Goal: Transaction & Acquisition: Purchase product/service

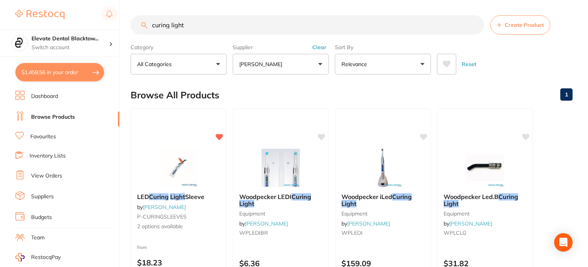
click at [193, 24] on input "curing light" at bounding box center [308, 24] width 354 height 19
type input "c"
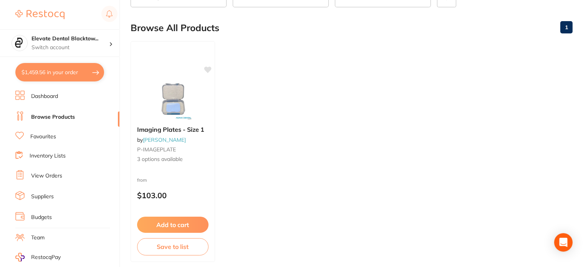
scroll to position [77, 0]
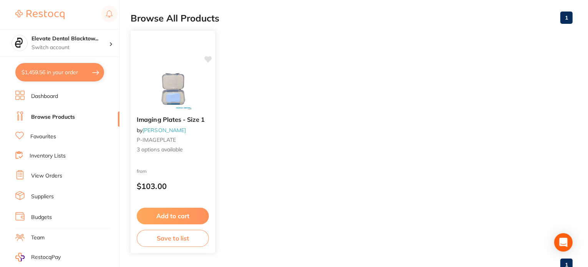
type input "YM800108"
click at [170, 155] on div "Imaging Plates - Size 1 by [PERSON_NAME] P-IMAGEPLATE 3 options available" at bounding box center [173, 135] width 84 height 50
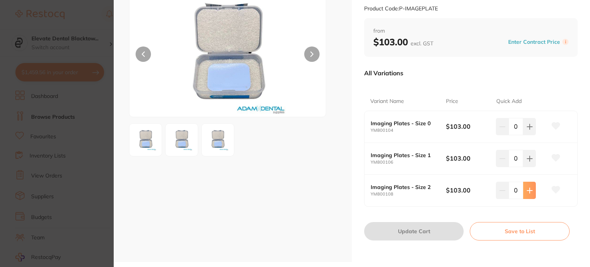
click at [529, 130] on icon at bounding box center [529, 127] width 6 height 6
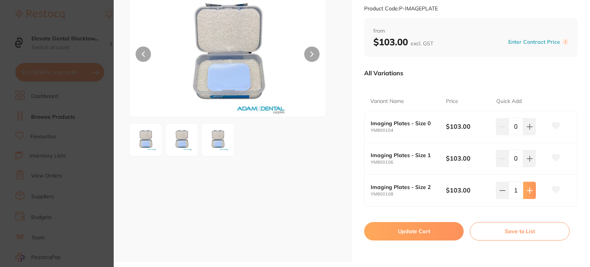
click at [529, 130] on icon at bounding box center [529, 127] width 6 height 6
type input "3"
click at [402, 233] on button "Update Cart" at bounding box center [413, 231] width 99 height 18
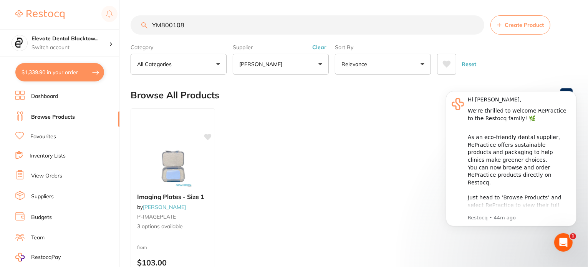
click at [474, 25] on input "YM800108" at bounding box center [308, 24] width 354 height 19
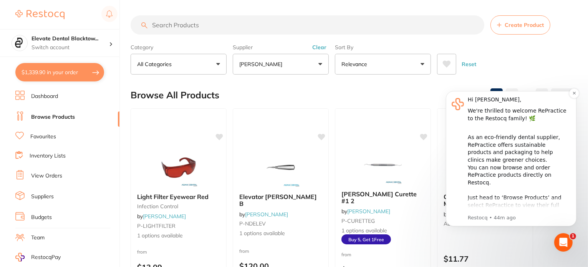
scroll to position [120, 0]
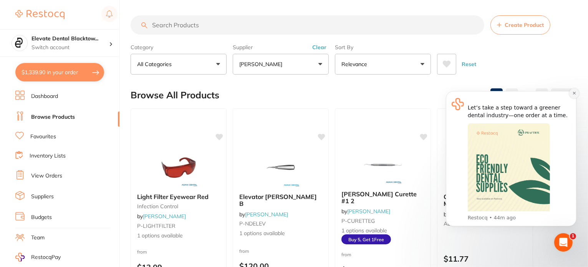
click at [572, 93] on icon "Dismiss notification" at bounding box center [574, 93] width 4 height 4
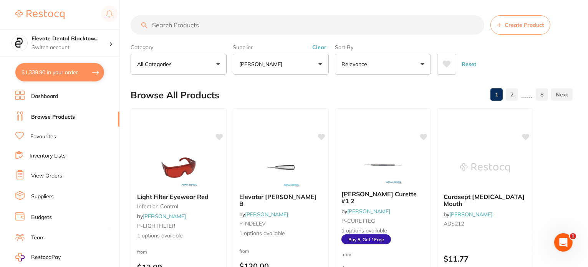
click at [562, 240] on icon "Open Intercom Messenger" at bounding box center [563, 242] width 13 height 13
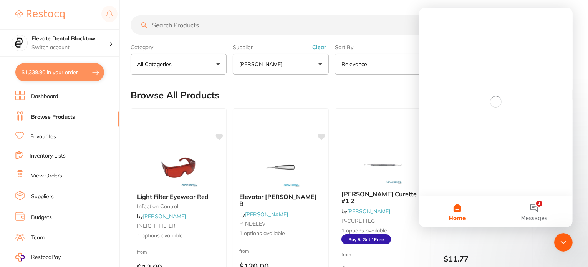
scroll to position [0, 0]
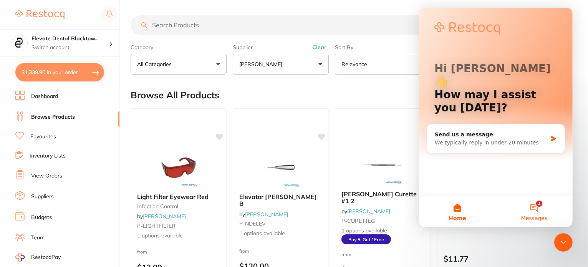
click at [538, 204] on button "1 Messages" at bounding box center [533, 211] width 77 height 31
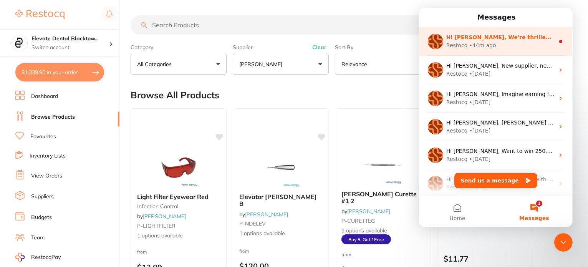
click at [457, 44] on div "Restocq" at bounding box center [456, 45] width 21 height 8
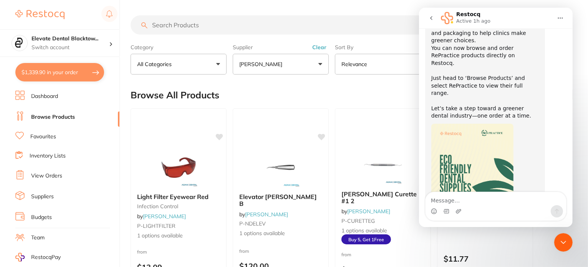
scroll to position [112, 0]
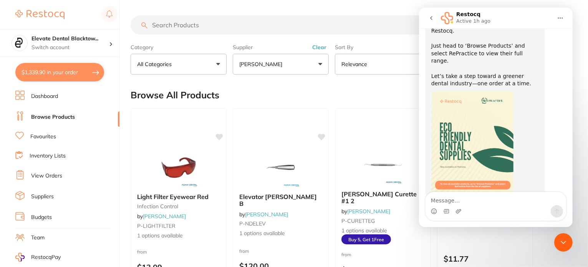
click at [558, 18] on icon "Home" at bounding box center [560, 18] width 6 height 6
click at [397, 93] on div "Browse All Products 1 2 ...... 8" at bounding box center [352, 95] width 442 height 26
click at [429, 15] on icon "go back" at bounding box center [431, 18] width 6 height 6
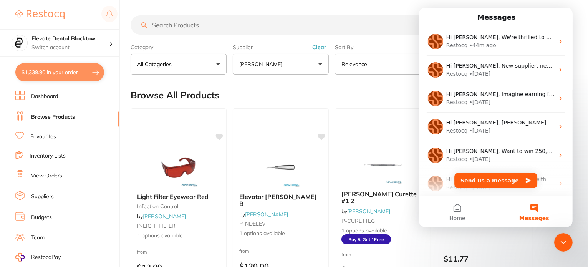
scroll to position [0, 0]
drag, startPoint x: 141, startPoint y: 176, endPoint x: 579, endPoint y: 173, distance: 437.6
click at [560, 239] on icon "Close Intercom Messenger" at bounding box center [562, 241] width 9 height 9
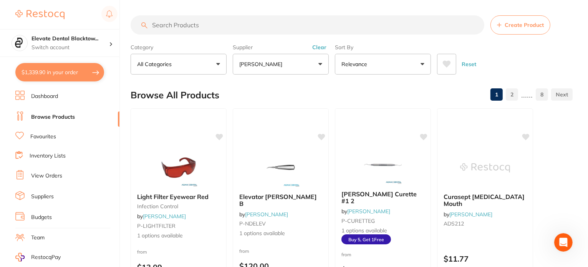
click at [472, 66] on button "Reset" at bounding box center [468, 64] width 19 height 21
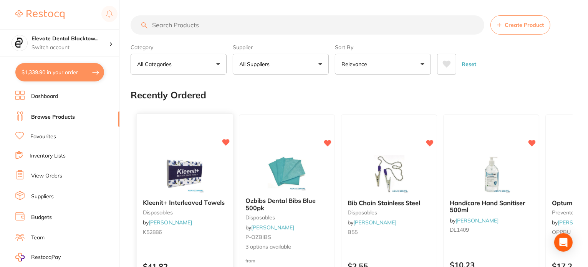
click at [175, 170] on img at bounding box center [184, 173] width 50 height 39
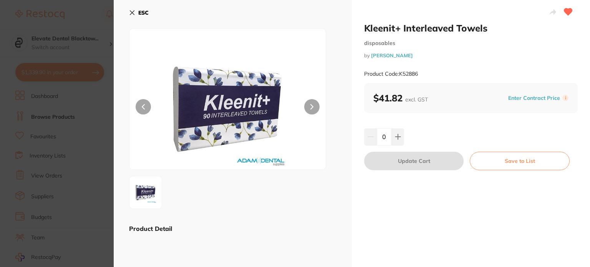
click at [131, 10] on icon at bounding box center [132, 13] width 6 height 6
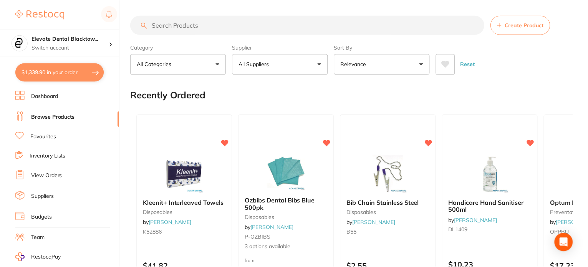
scroll to position [3, 0]
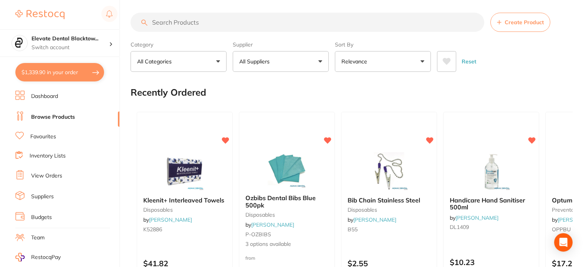
click at [223, 23] on input "search" at bounding box center [308, 22] width 354 height 19
type input "kleenit"
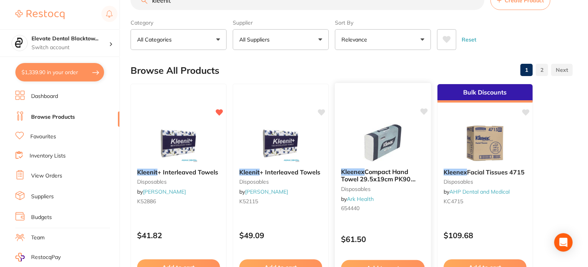
scroll to position [38, 0]
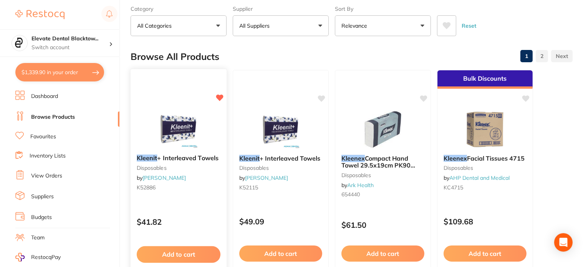
click at [187, 250] on button "Add to cart" at bounding box center [179, 254] width 84 height 17
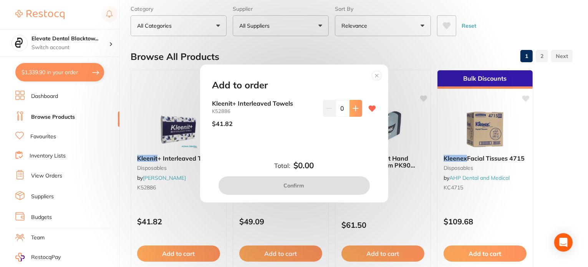
click at [353, 108] on icon at bounding box center [355, 108] width 5 height 5
type input "1"
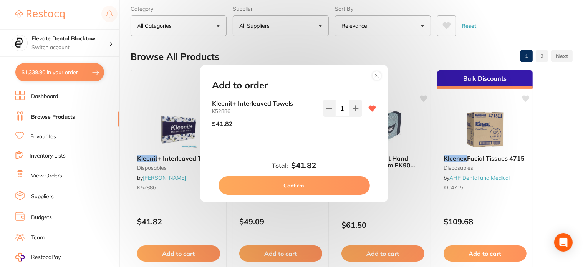
click at [307, 179] on button "Confirm" at bounding box center [293, 185] width 151 height 18
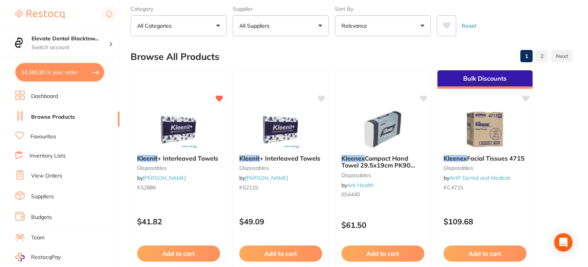
click at [281, 129] on img at bounding box center [281, 129] width 50 height 38
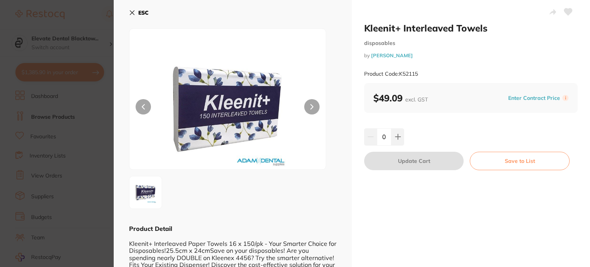
click at [133, 10] on icon at bounding box center [132, 13] width 6 height 6
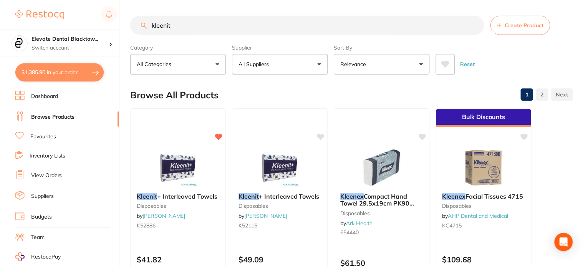
scroll to position [38, 0]
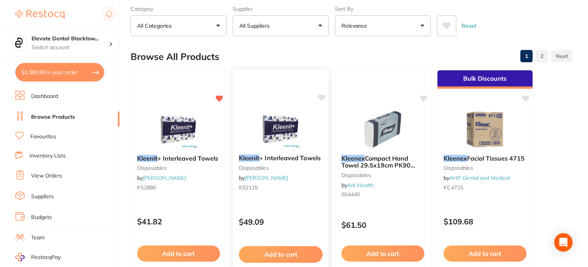
click at [319, 96] on icon at bounding box center [321, 97] width 7 height 7
click at [285, 250] on button "Add to cart" at bounding box center [281, 254] width 84 height 17
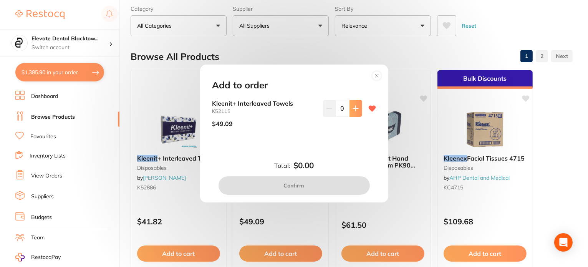
click at [351, 104] on button at bounding box center [355, 108] width 13 height 17
type input "2"
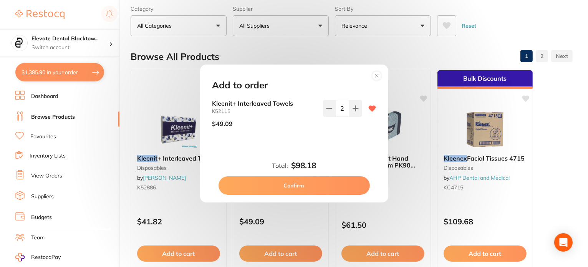
click at [290, 183] on button "Confirm" at bounding box center [293, 185] width 151 height 18
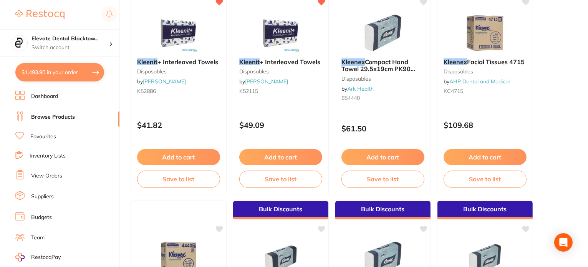
scroll to position [0, 0]
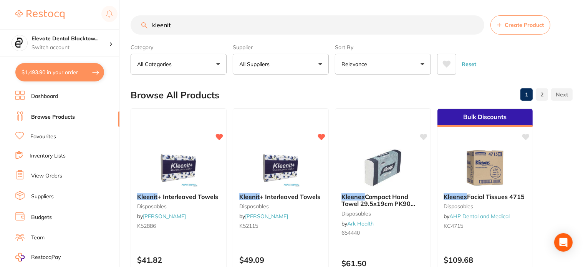
click at [186, 24] on input "kleenit" at bounding box center [308, 24] width 354 height 19
type input "k"
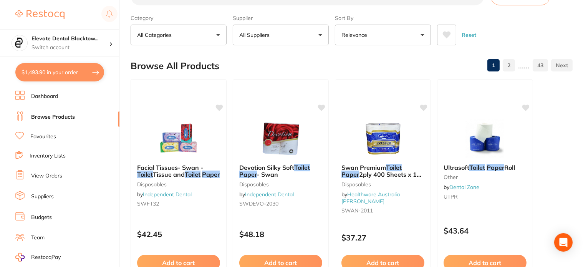
scroll to position [77, 0]
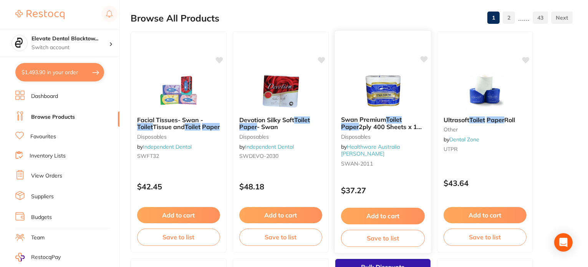
type input "toilet paper"
click at [393, 215] on button "Add to cart" at bounding box center [383, 216] width 84 height 17
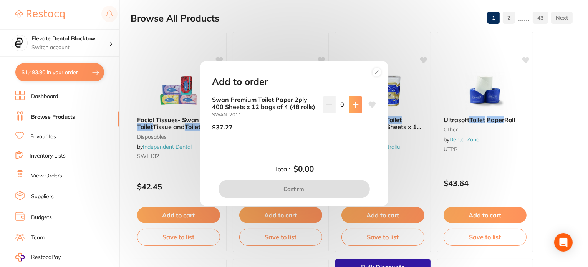
click at [353, 102] on icon at bounding box center [355, 105] width 6 height 6
type input "1"
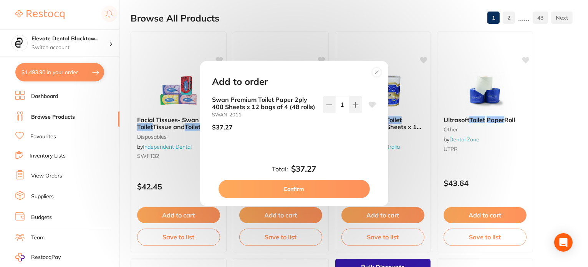
click at [288, 191] on button "Confirm" at bounding box center [293, 189] width 151 height 18
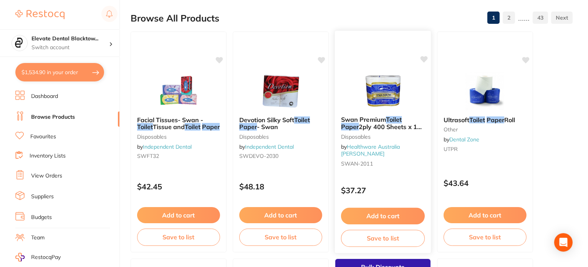
click at [378, 214] on button "Add to cart" at bounding box center [383, 216] width 84 height 17
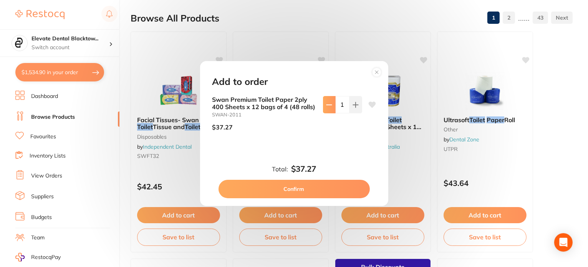
click at [323, 103] on button at bounding box center [329, 104] width 13 height 17
type input "0"
click at [288, 193] on button "Confirm" at bounding box center [293, 189] width 151 height 18
type input "0"
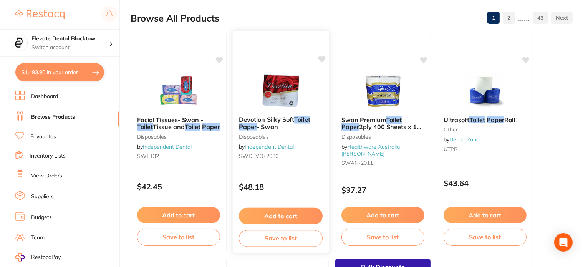
click at [279, 218] on button "Add to cart" at bounding box center [281, 216] width 84 height 17
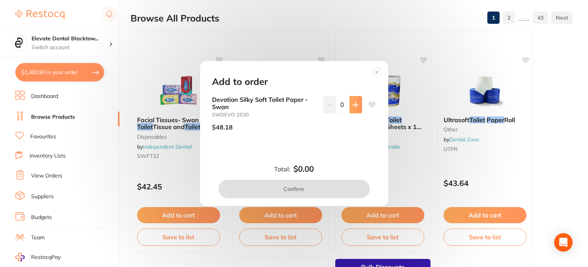
click at [350, 101] on button at bounding box center [355, 104] width 13 height 17
type input "1"
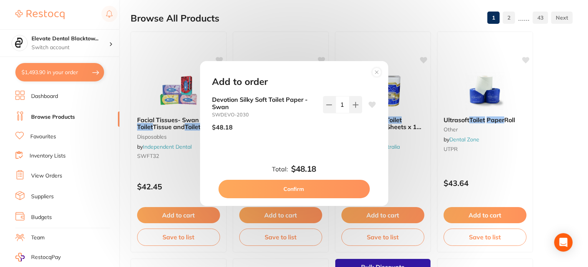
click at [288, 189] on button "Confirm" at bounding box center [293, 189] width 151 height 18
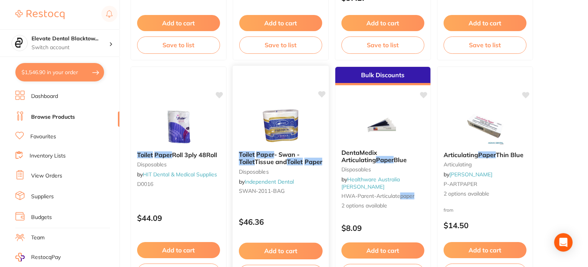
scroll to position [0, 0]
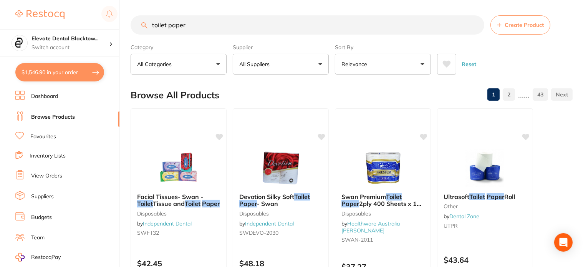
click at [271, 64] on p "All Suppliers" at bounding box center [255, 64] width 33 height 8
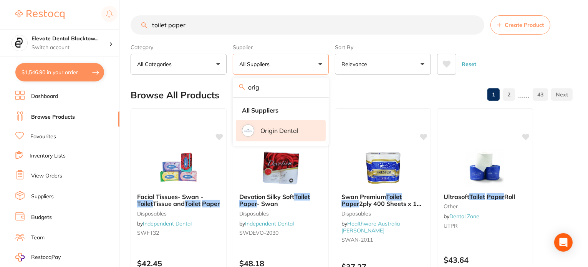
type input "orig"
click at [266, 130] on p "Origin Dental" at bounding box center [279, 130] width 38 height 7
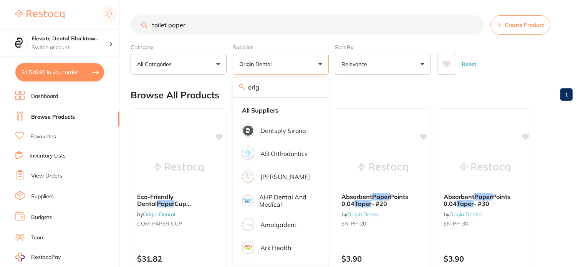
click at [197, 26] on input "toilet paper" at bounding box center [308, 24] width 354 height 19
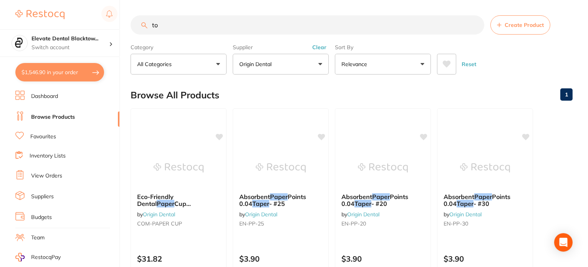
type input "t"
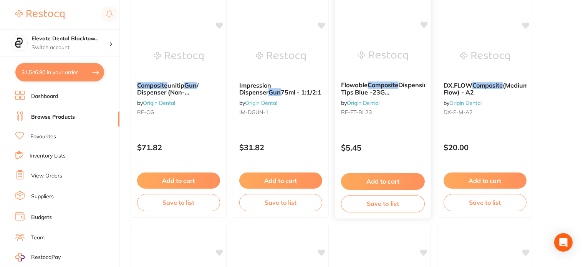
scroll to position [115, 0]
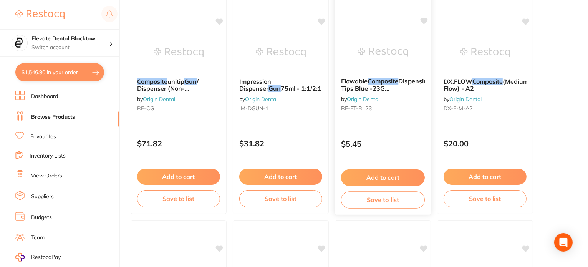
type input "composite gun"
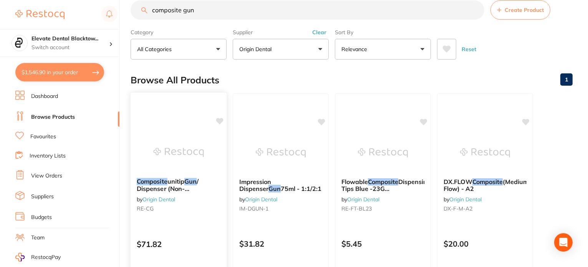
scroll to position [0, 0]
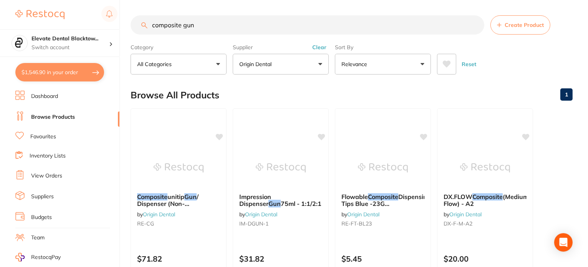
drag, startPoint x: 200, startPoint y: 23, endPoint x: 119, endPoint y: 26, distance: 81.4
click at [119, 26] on div "$1,546.90 Elevate Dental Blacktow... Switch account Elevate Dental Blacktown $1…" at bounding box center [294, 133] width 588 height 267
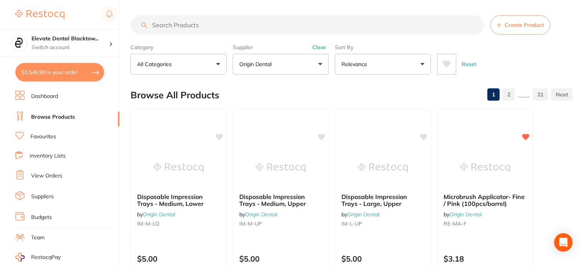
paste input "RE-CG"
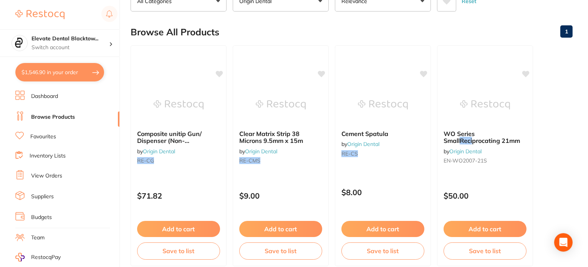
scroll to position [77, 0]
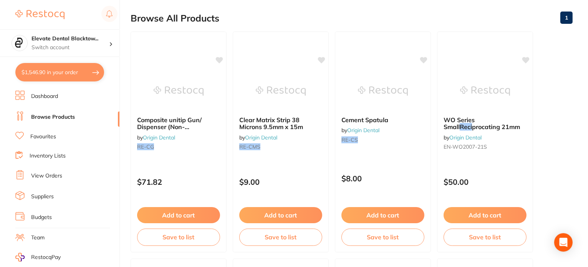
type input "RE-CG"
click at [185, 215] on button "Add to cart" at bounding box center [178, 215] width 83 height 16
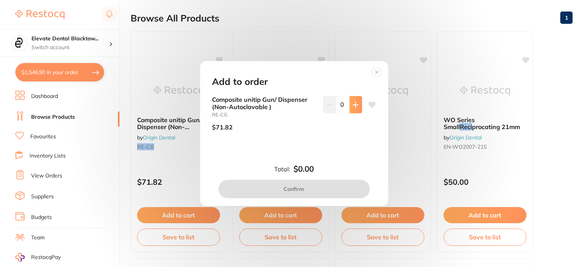
click at [354, 102] on icon at bounding box center [355, 105] width 6 height 6
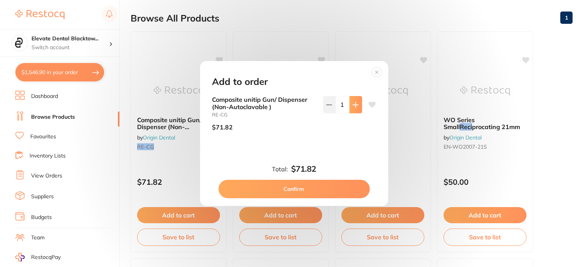
click at [354, 102] on icon at bounding box center [355, 105] width 6 height 6
type input "4"
click at [369, 102] on icon at bounding box center [371, 105] width 7 height 6
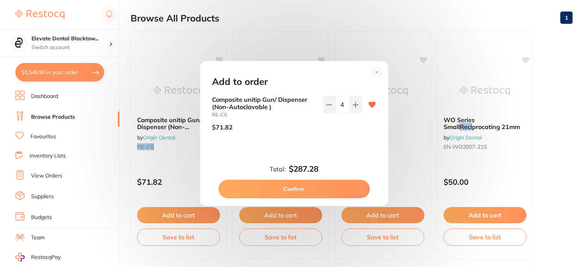
click at [296, 189] on button "Confirm" at bounding box center [293, 189] width 151 height 18
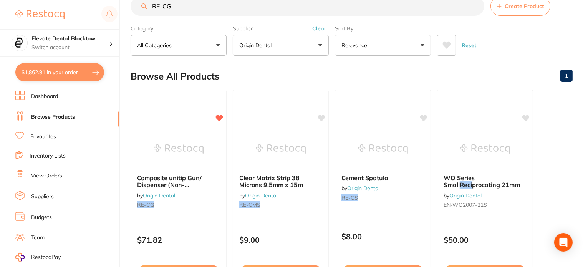
scroll to position [0, 0]
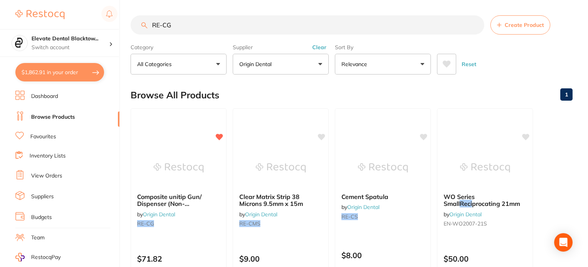
drag, startPoint x: 183, startPoint y: 26, endPoint x: 133, endPoint y: 26, distance: 49.9
click at [133, 26] on input "RE-CG" at bounding box center [308, 24] width 354 height 19
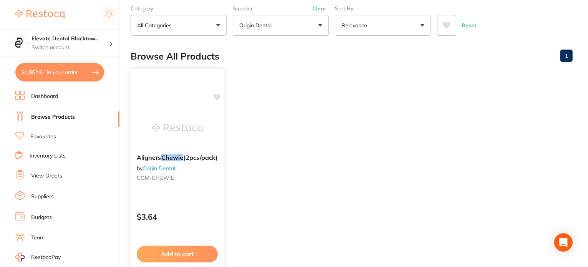
scroll to position [77, 0]
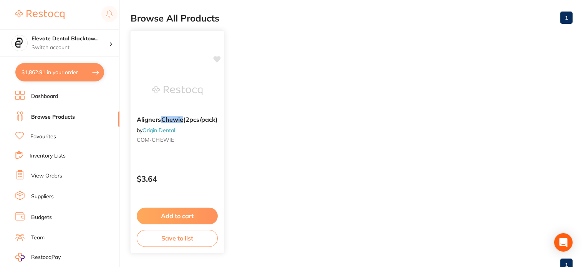
type input "chewies"
click at [198, 215] on button "Add to cart" at bounding box center [177, 216] width 81 height 17
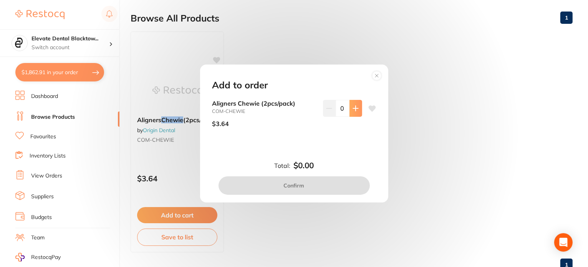
click at [352, 106] on icon at bounding box center [355, 108] width 6 height 6
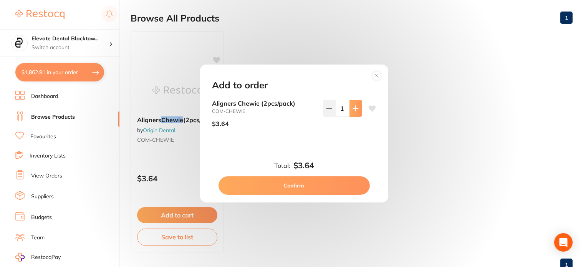
click at [352, 106] on icon at bounding box center [355, 108] width 6 height 6
click at [342, 107] on input "3" at bounding box center [343, 108] width 14 height 17
type input "20"
click at [372, 107] on icon at bounding box center [371, 108] width 7 height 6
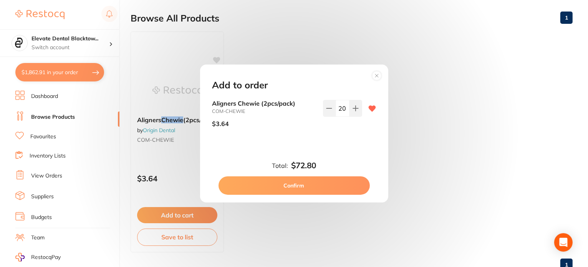
click at [312, 183] on button "Confirm" at bounding box center [293, 185] width 151 height 18
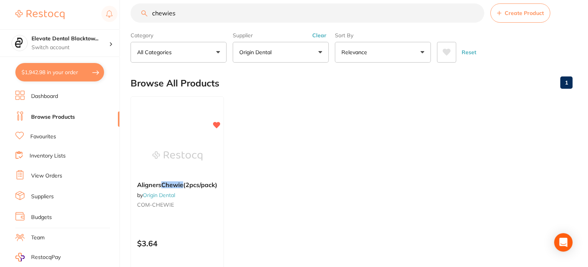
scroll to position [0, 0]
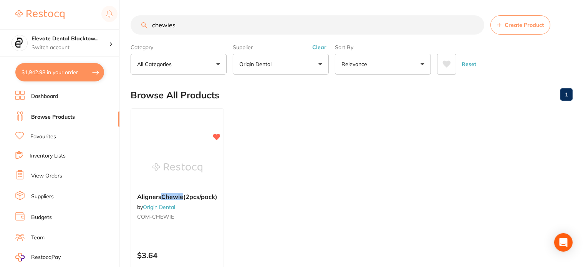
click at [183, 23] on input "chewies" at bounding box center [308, 24] width 354 height 19
type input "c"
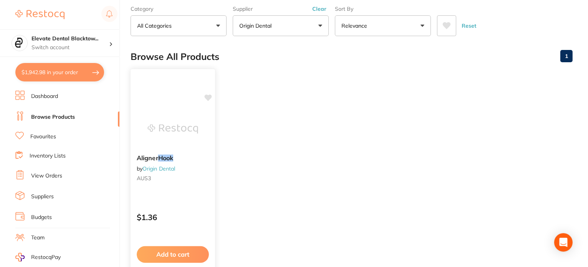
type input "hook"
click at [176, 250] on button "Add to cart" at bounding box center [173, 254] width 72 height 17
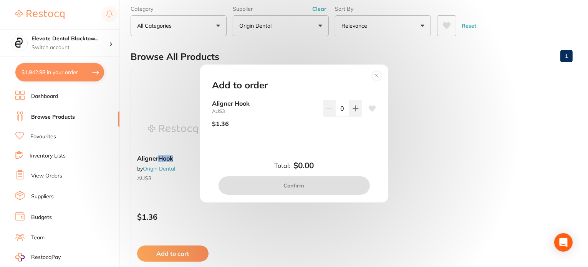
click at [344, 107] on input "0" at bounding box center [343, 108] width 14 height 17
type input "20"
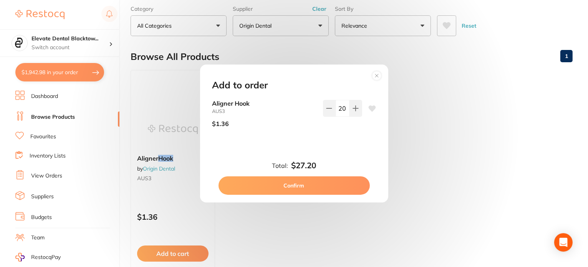
click at [369, 107] on icon at bounding box center [371, 108] width 7 height 6
click at [295, 182] on button "Confirm" at bounding box center [293, 185] width 151 height 18
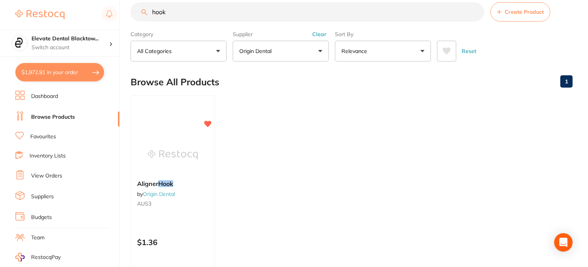
scroll to position [0, 0]
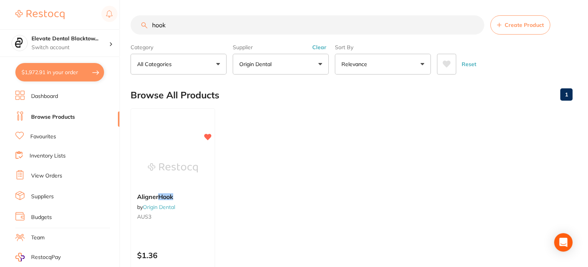
click at [178, 30] on input "hook" at bounding box center [308, 24] width 354 height 19
type input "h"
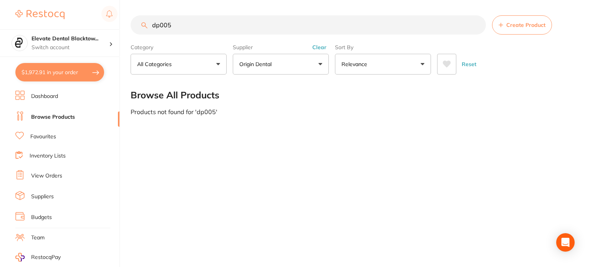
click at [159, 26] on input "dp005" at bounding box center [308, 24] width 355 height 19
click at [177, 28] on input "DP005" at bounding box center [308, 24] width 355 height 19
type input "D"
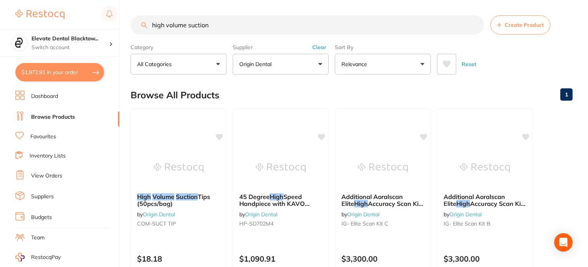
type input "high volume suction"
